Goal: Navigation & Orientation: Understand site structure

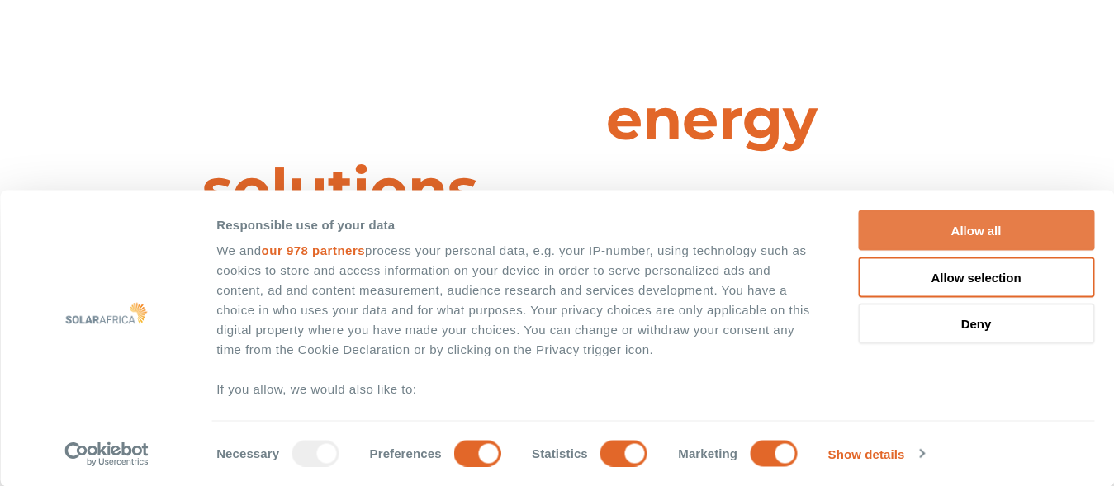
click at [998, 226] on button "Allow all" at bounding box center [976, 231] width 236 height 40
click at [981, 233] on button "Allow all" at bounding box center [976, 231] width 236 height 40
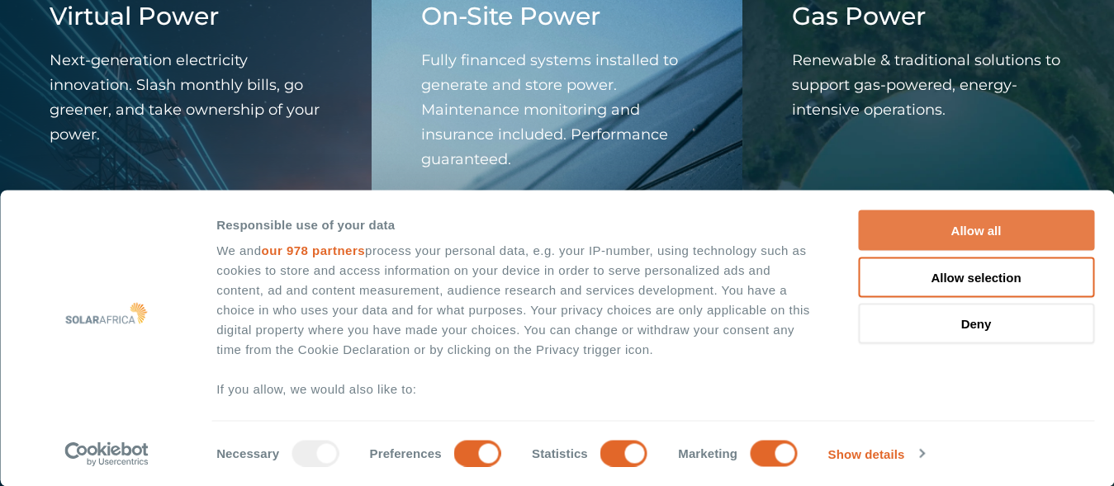
scroll to position [226, 0]
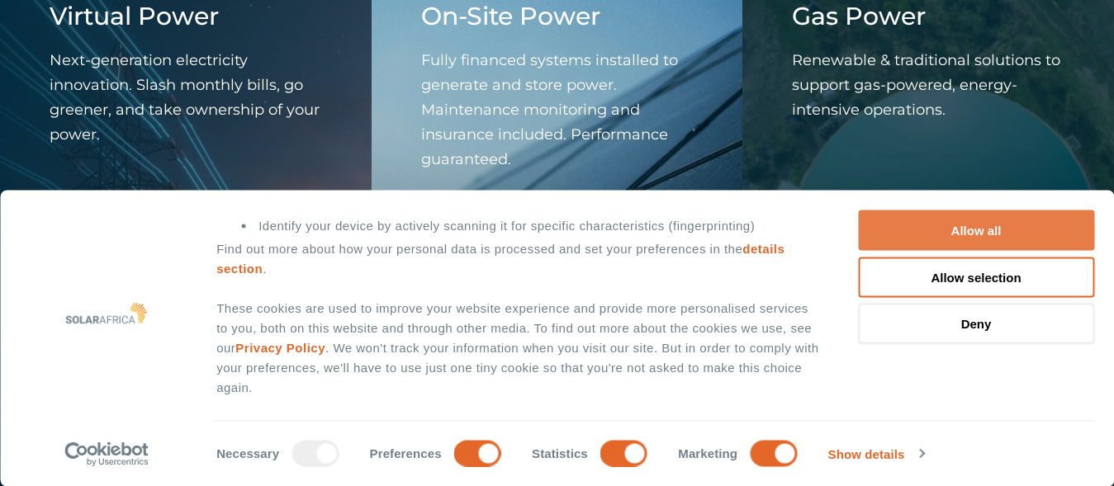
click at [982, 221] on button "Allow all" at bounding box center [976, 231] width 236 height 40
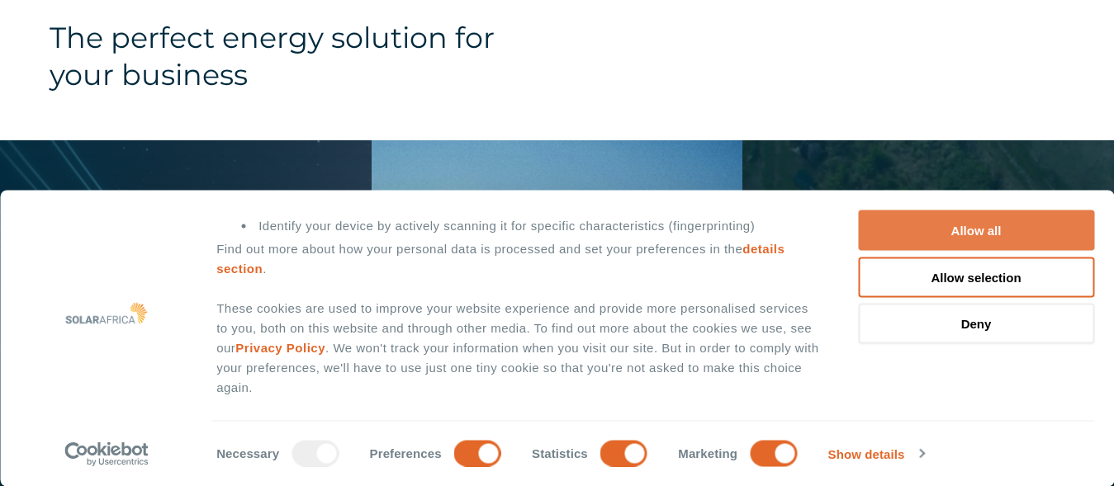
scroll to position [1788, 0]
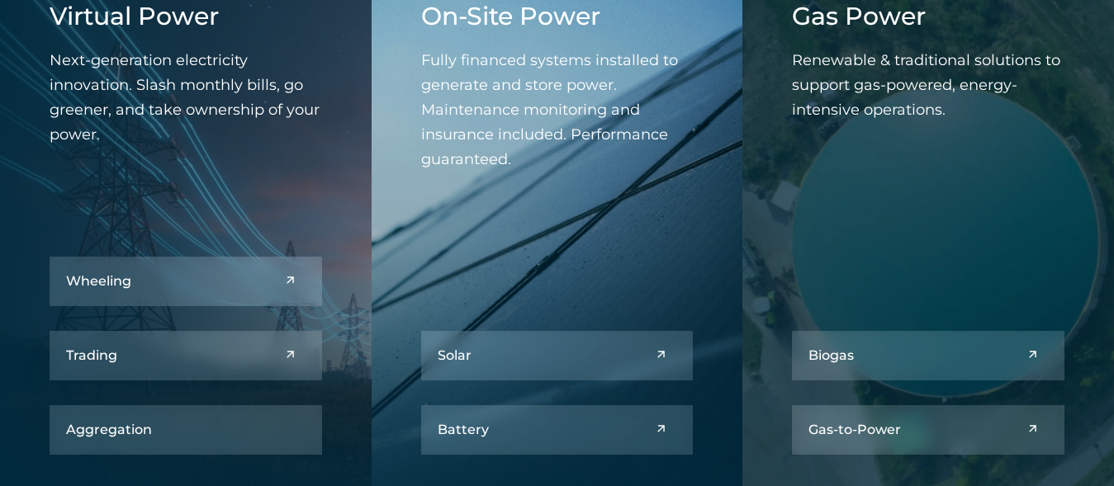
click at [1010, 235] on button "Allow all" at bounding box center [976, 231] width 236 height 40
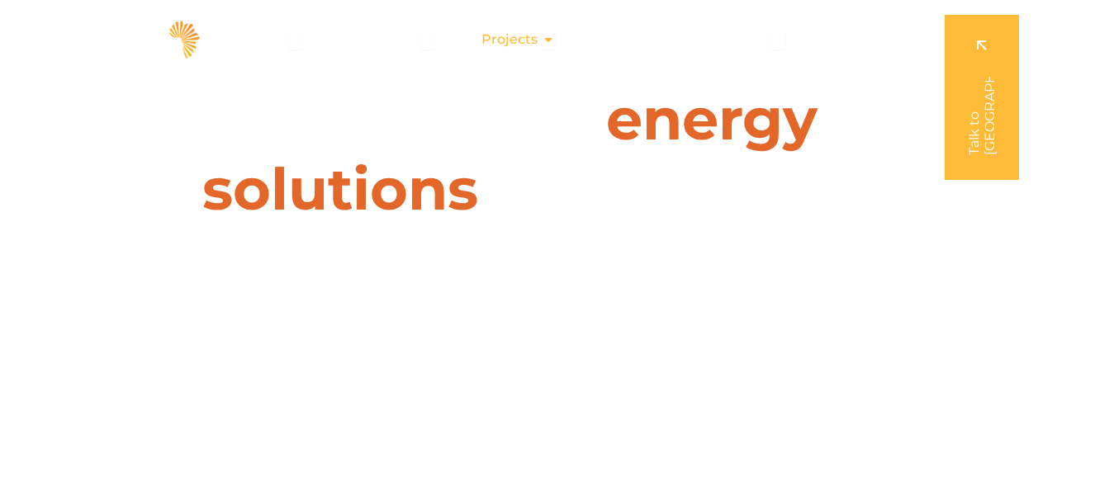
click at [546, 36] on icon "Menu" at bounding box center [548, 39] width 13 height 13
